Goal: Find specific page/section: Find specific page/section

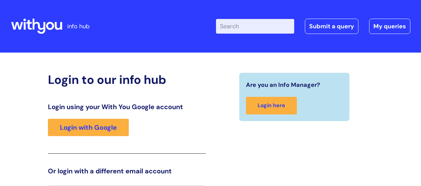
scroll to position [15, 0]
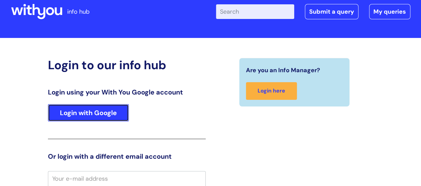
click at [110, 111] on link "Login with Google" at bounding box center [88, 112] width 81 height 17
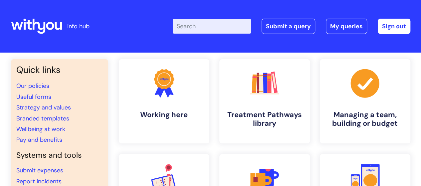
click at [203, 31] on input "Enter your search term here..." at bounding box center [212, 26] width 78 height 15
type input "scotland"
click button "Search" at bounding box center [0, 0] width 0 height 0
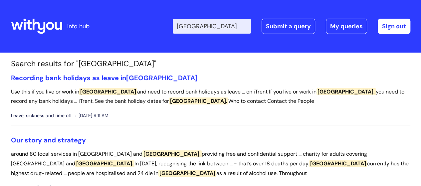
click at [232, 27] on input "[GEOGRAPHIC_DATA]" at bounding box center [212, 26] width 78 height 15
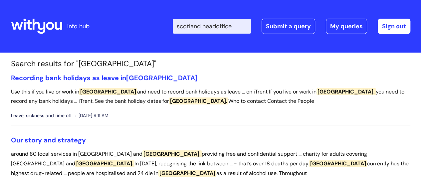
type input "scotland headoffice"
click button "Search" at bounding box center [0, 0] width 0 height 0
